Goal: Find specific page/section: Find specific page/section

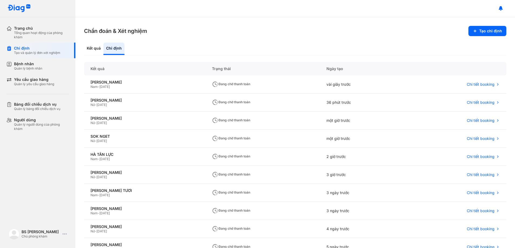
scroll to position [22, 0]
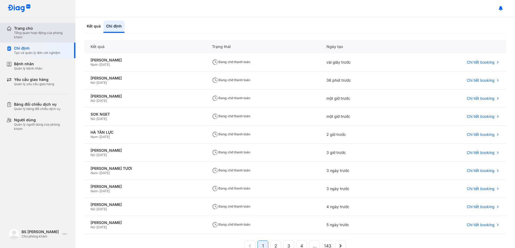
click at [26, 30] on div "Trang chủ" at bounding box center [41, 28] width 55 height 5
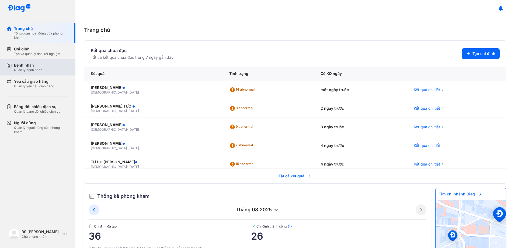
drag, startPoint x: 26, startPoint y: 66, endPoint x: 63, endPoint y: 59, distance: 37.1
click at [27, 66] on div "Bệnh nhân" at bounding box center [28, 65] width 28 height 5
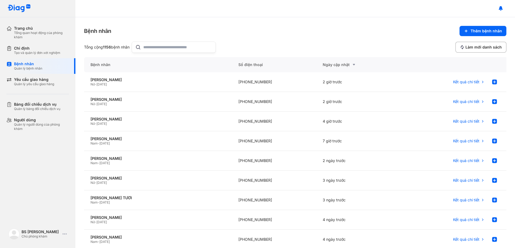
drag, startPoint x: 154, startPoint y: 46, endPoint x: 157, endPoint y: 44, distance: 3.4
click at [154, 46] on input "text" at bounding box center [177, 47] width 69 height 11
paste input "**********"
type input "**********"
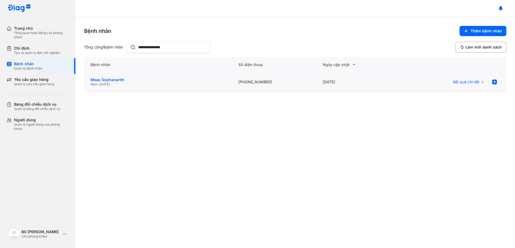
click at [111, 80] on div "Meas Sophanarith" at bounding box center [158, 79] width 135 height 5
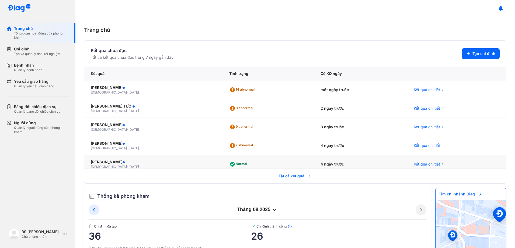
click at [184, 166] on div "female - 21/09/1983" at bounding box center [154, 167] width 126 height 4
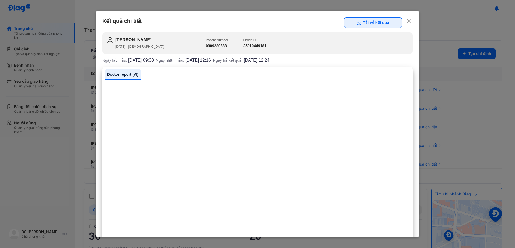
click at [371, 19] on button "Tải về kết quả" at bounding box center [373, 22] width 58 height 11
click at [373, 22] on button "Tải về kết quả" at bounding box center [373, 22] width 58 height 11
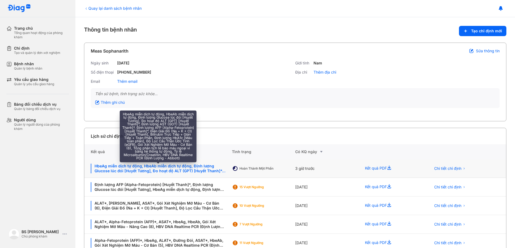
click at [197, 169] on div "HbeAg miễn dịch tự động, HbeAb miễn dịch tự động, Định lượng Glucose lúc đói [H…" at bounding box center [158, 169] width 135 height 10
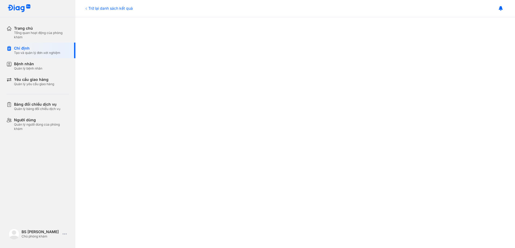
scroll to position [270, 0]
